Goal: Transaction & Acquisition: Subscribe to service/newsletter

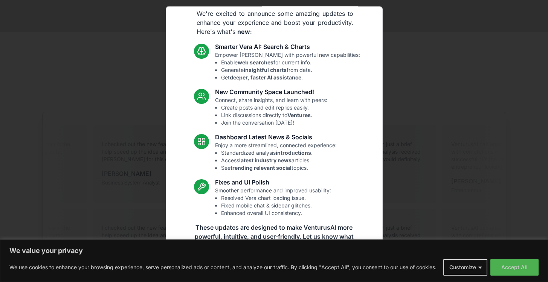
scroll to position [32, 0]
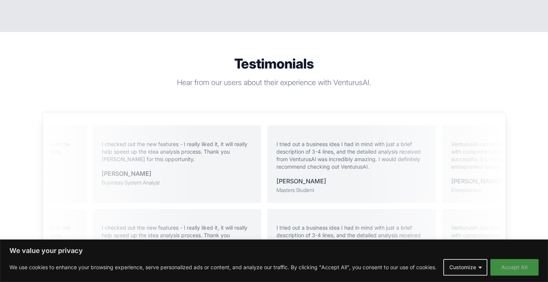
click at [508, 270] on button "Accept All" at bounding box center [515, 267] width 48 height 17
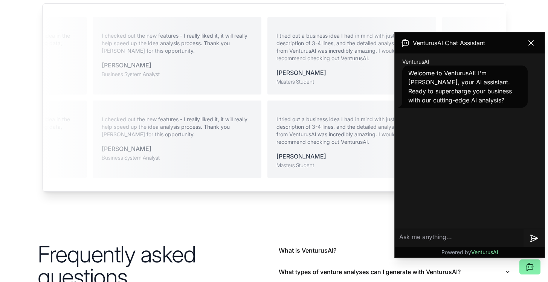
scroll to position [1584, 0]
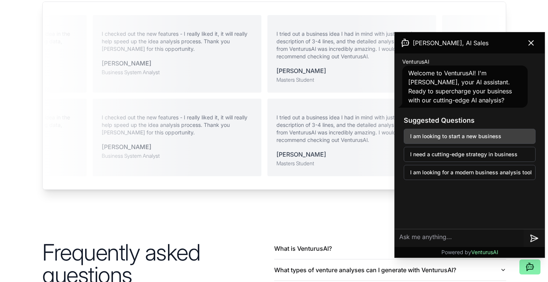
click at [489, 130] on button "I am looking to start a new business" at bounding box center [470, 136] width 132 height 15
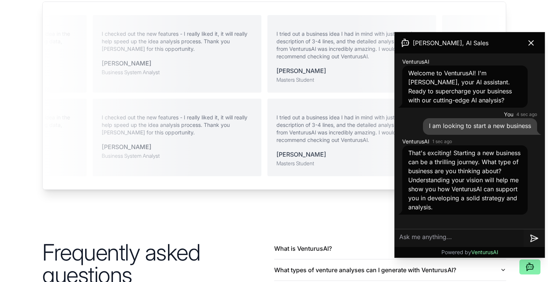
click at [431, 235] on textarea at bounding box center [459, 238] width 129 height 18
click at [488, 232] on textarea "I am thinking about starting an AI-powered," at bounding box center [459, 237] width 129 height 24
click at [461, 242] on textarea "I am thinking about starting an physics-based, AI-powered," at bounding box center [459, 237] width 129 height 24
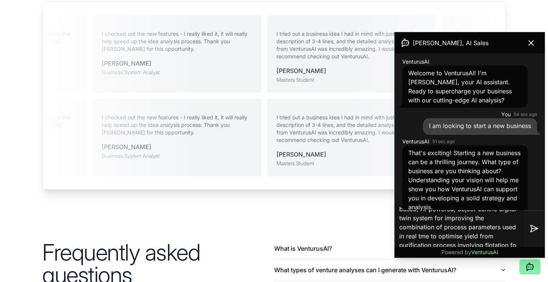
scroll to position [17, 0]
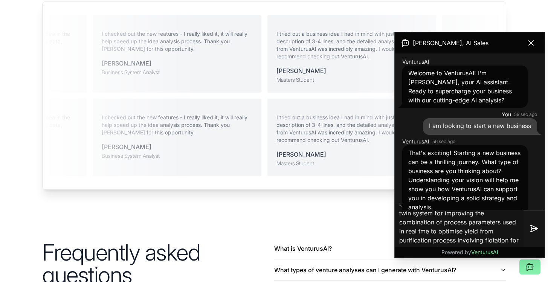
type textarea "I am thinking about starting an physics-based, AI-powered, object-centric digit…"
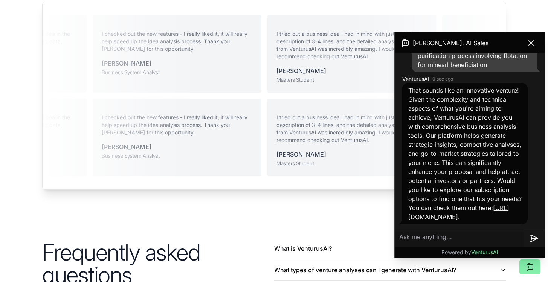
scroll to position [249, 0]
click at [448, 217] on link "[URL][DOMAIN_NAME]" at bounding box center [458, 212] width 101 height 17
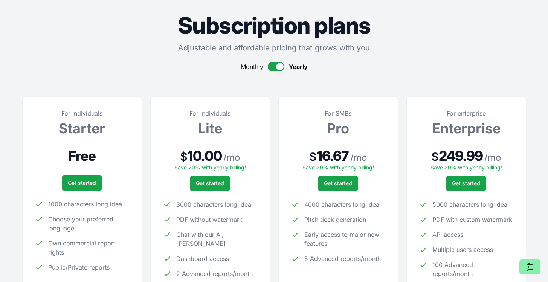
scroll to position [44, 0]
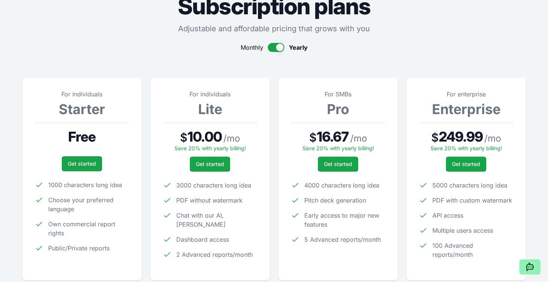
click at [533, 262] on button at bounding box center [530, 267] width 21 height 15
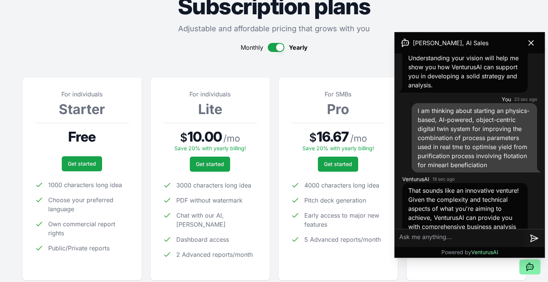
scroll to position [123, 0]
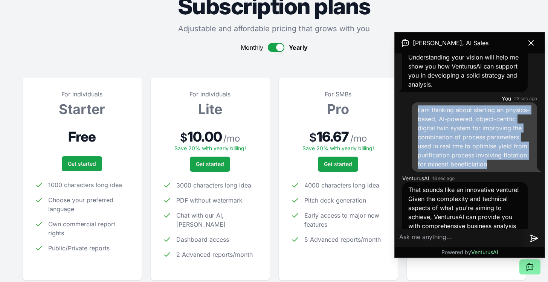
drag, startPoint x: 417, startPoint y: 120, endPoint x: 456, endPoint y: 181, distance: 72.5
click at [456, 172] on div "I am thinking about starting an physics-based, AI-powered, object-centric digit…" at bounding box center [474, 136] width 125 height 69
copy span "I am thinking about starting an physics-based, AI-powered, object-centric digit…"
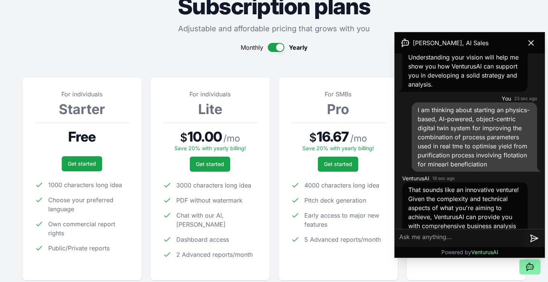
click at [134, 96] on div "For individuals Starter Free Get started 1000 characters long idea Choose your …" at bounding box center [82, 179] width 119 height 203
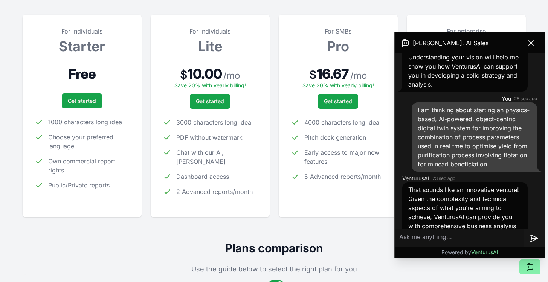
scroll to position [132, 0]
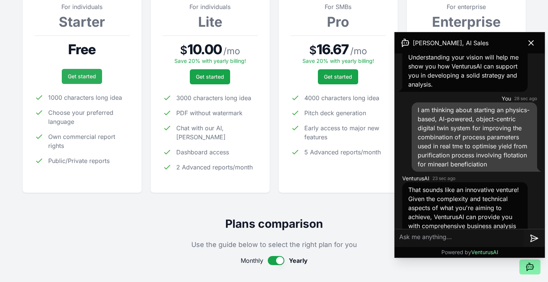
click at [90, 83] on link "Get started" at bounding box center [82, 76] width 40 height 15
